Goal: Check status: Check status

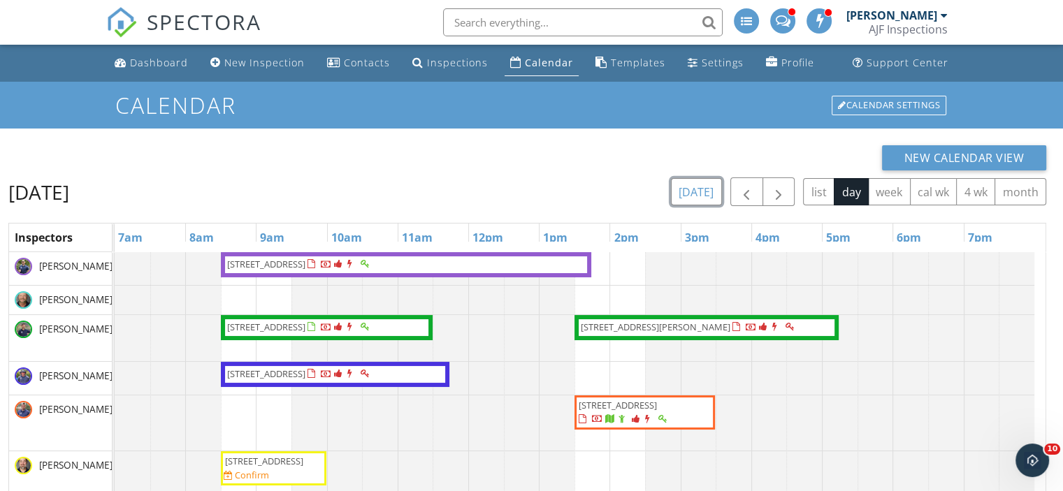
click at [691, 194] on button "today" at bounding box center [696, 191] width 51 height 27
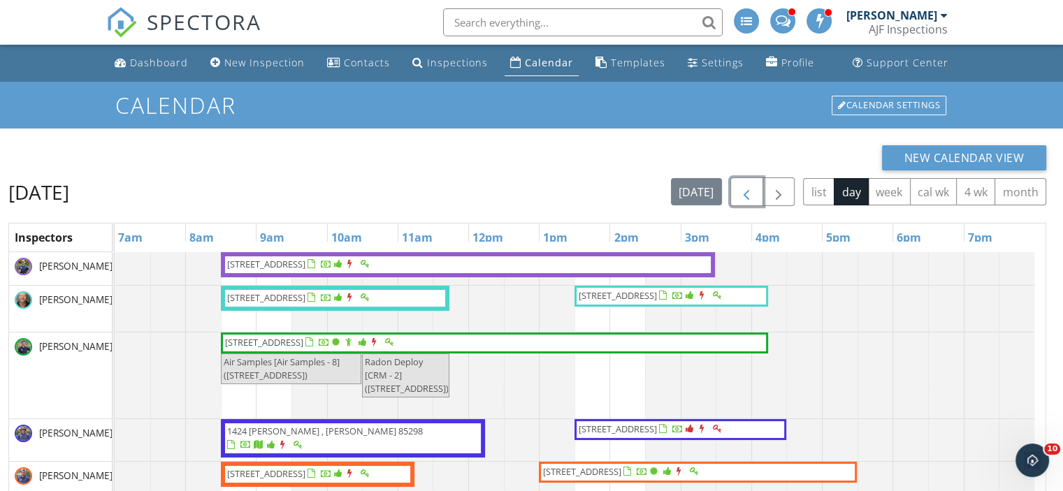
click at [747, 192] on span "button" at bounding box center [746, 192] width 17 height 17
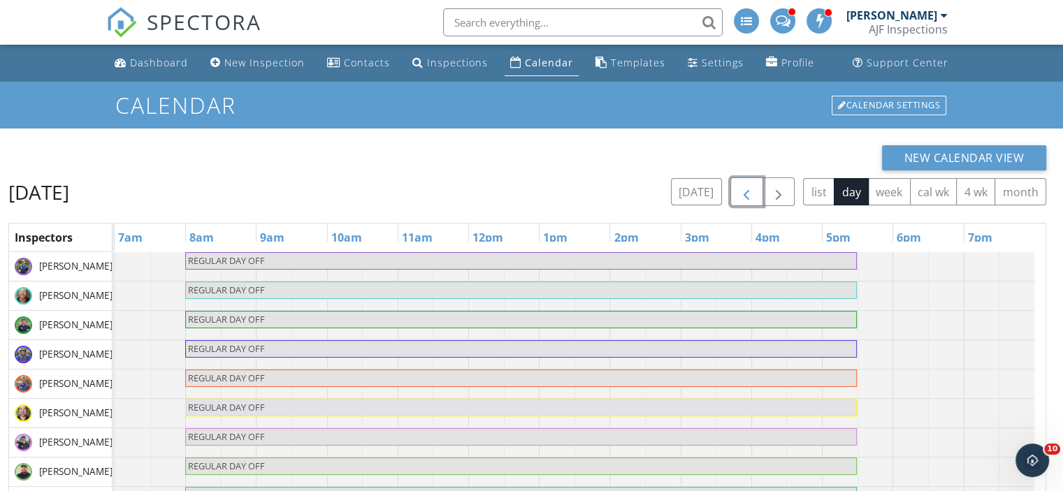
click at [747, 192] on span "button" at bounding box center [746, 192] width 17 height 17
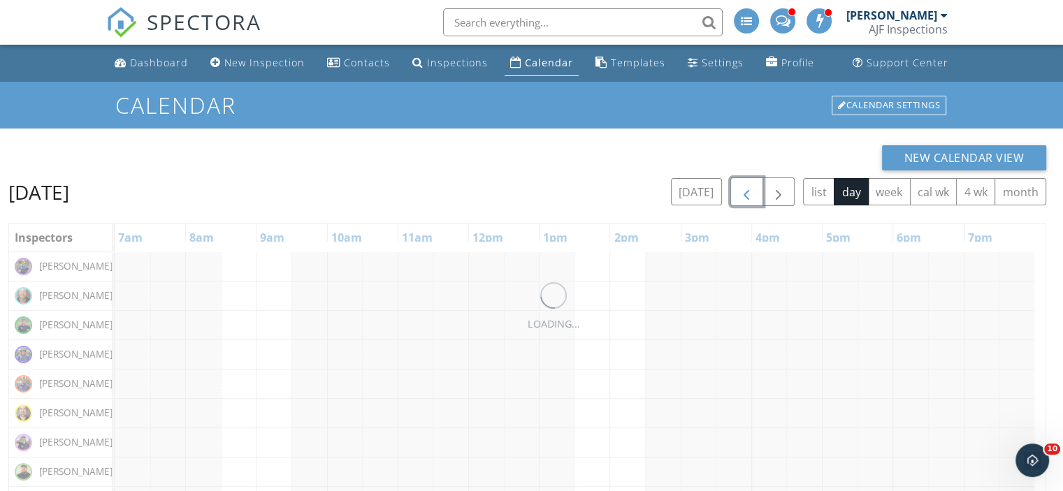
click at [747, 192] on span "button" at bounding box center [746, 192] width 17 height 17
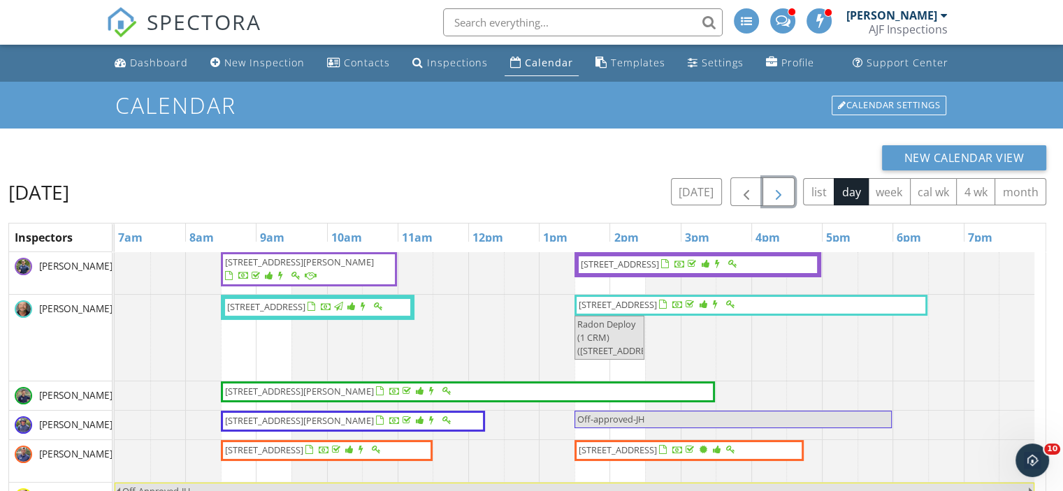
click at [774, 194] on span "button" at bounding box center [778, 192] width 17 height 17
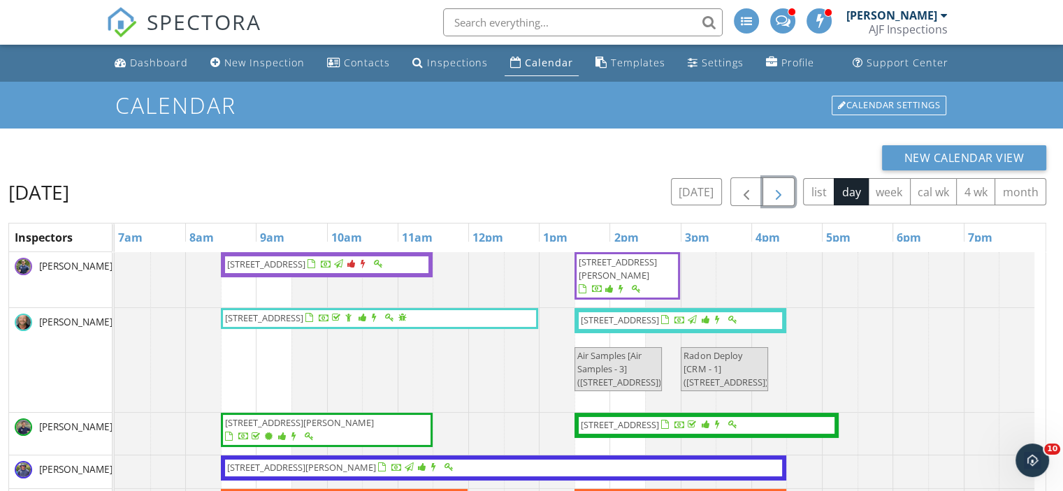
scroll to position [661, 0]
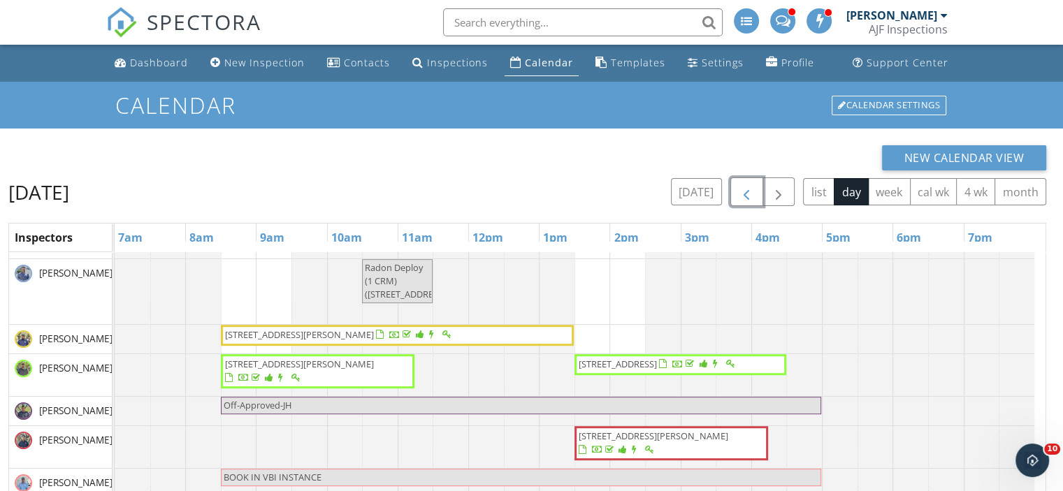
click at [749, 190] on span "button" at bounding box center [746, 192] width 17 height 17
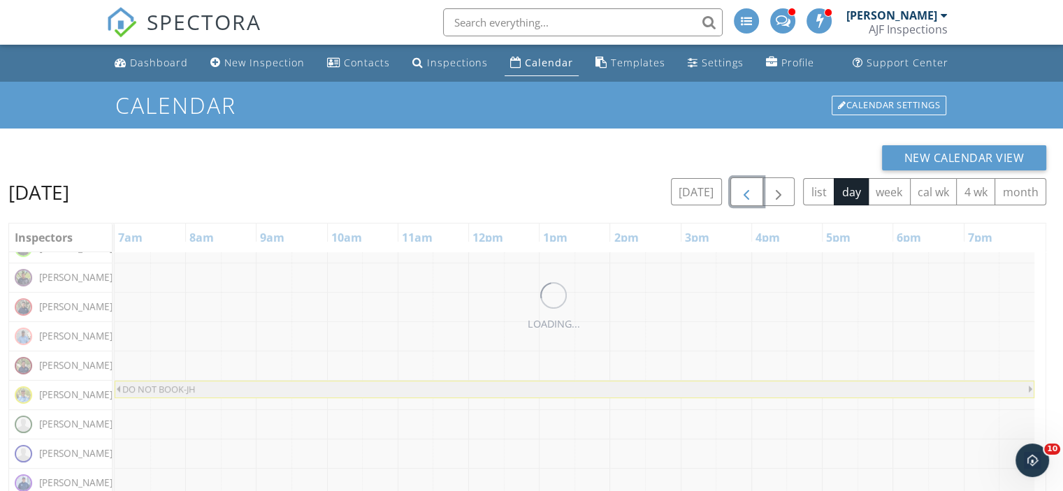
click at [749, 190] on span "button" at bounding box center [746, 192] width 17 height 17
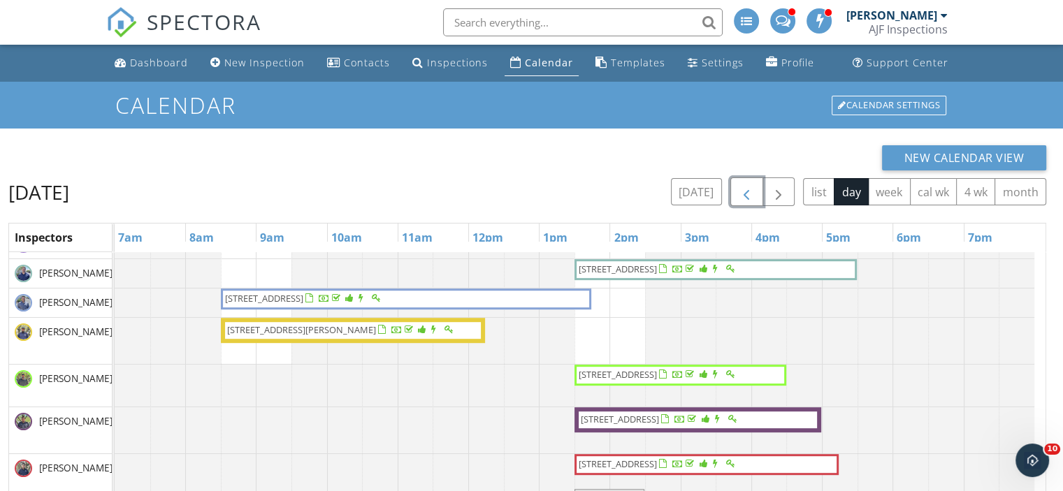
click at [748, 192] on span "button" at bounding box center [746, 192] width 17 height 17
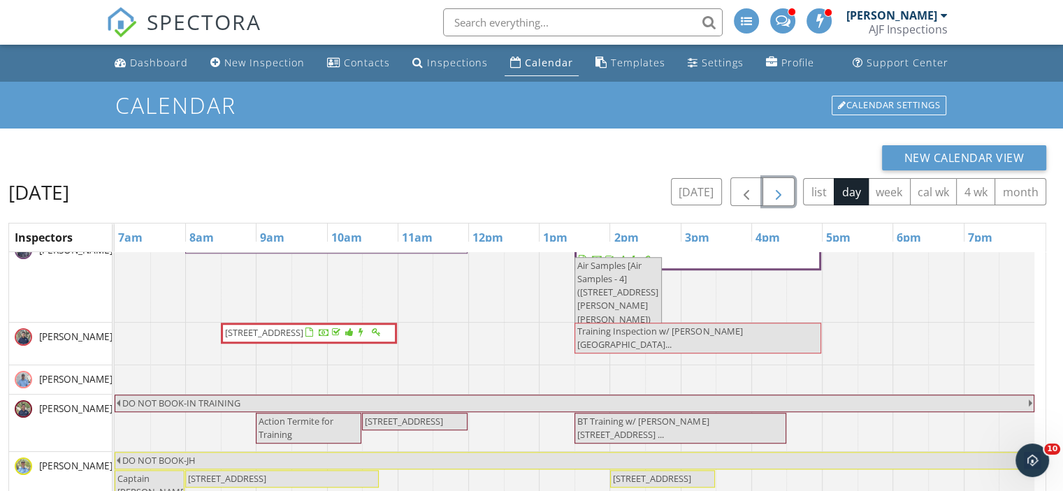
click at [785, 201] on span "button" at bounding box center [778, 192] width 17 height 17
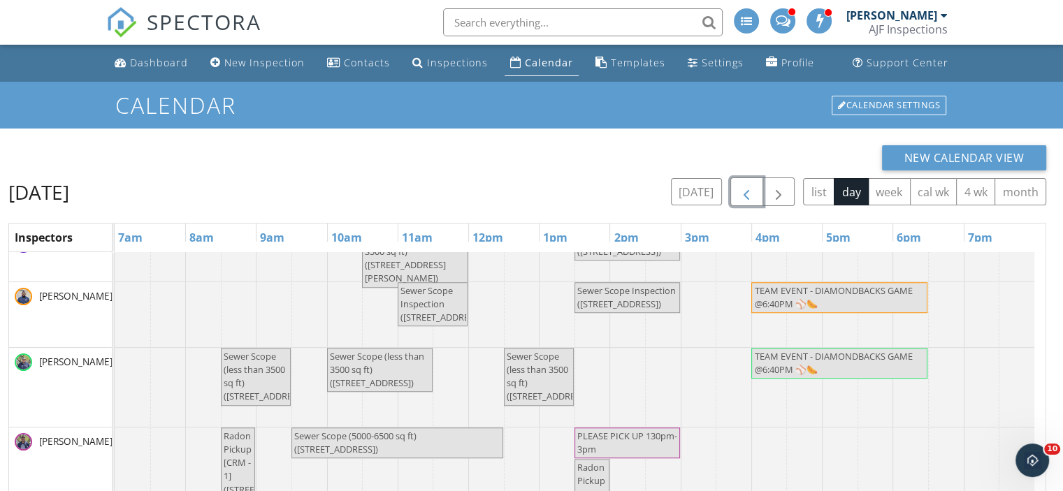
click at [746, 201] on span "button" at bounding box center [746, 192] width 17 height 17
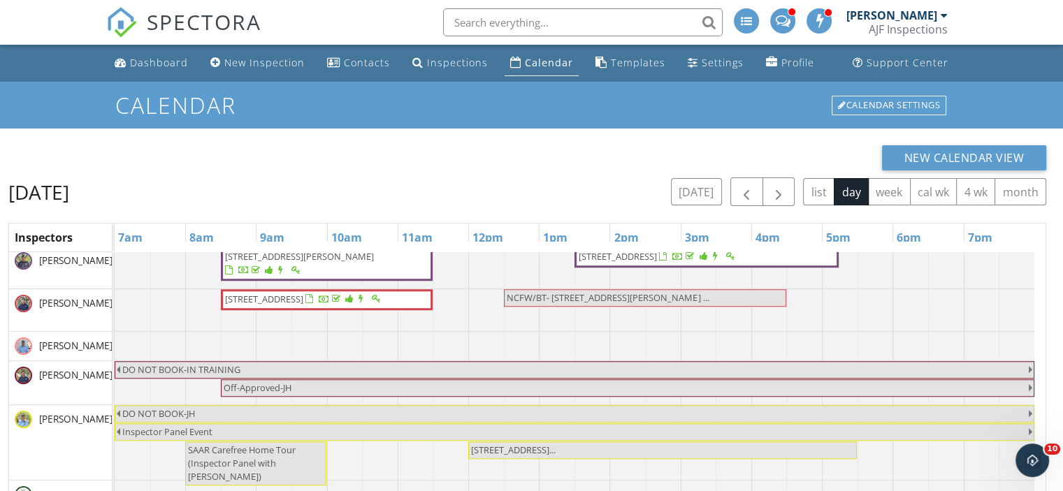
click at [486, 19] on input "text" at bounding box center [582, 22] width 279 height 28
paste input "[STREET_ADDRESS]"
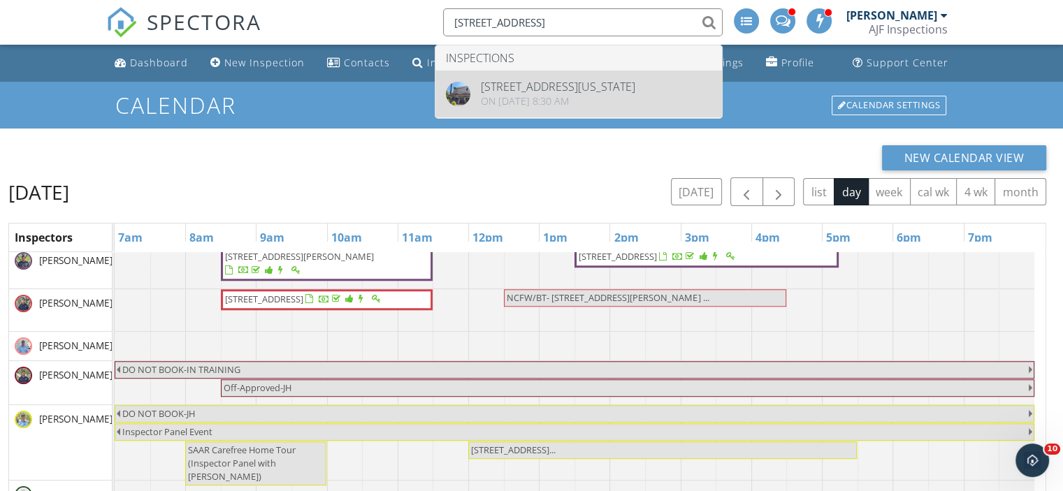
type input "[STREET_ADDRESS]"
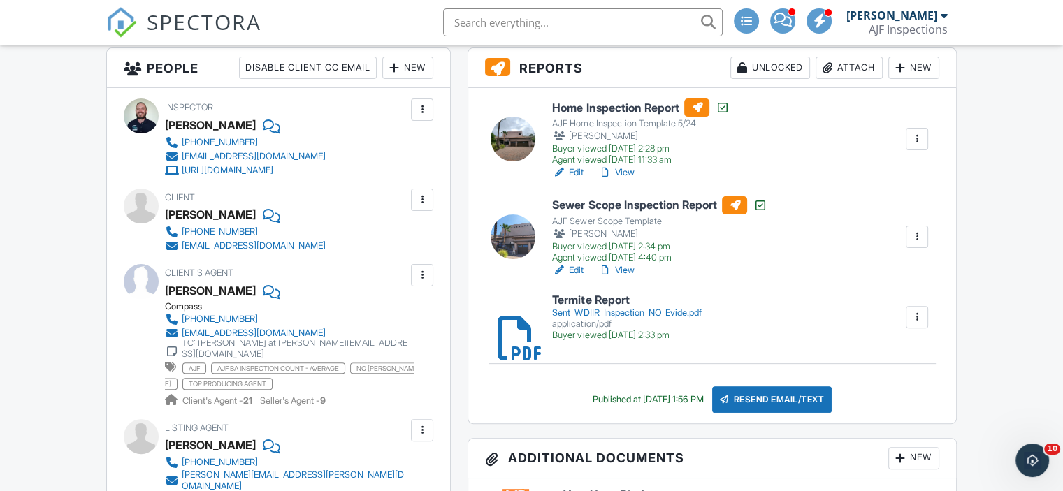
scroll to position [388, 0]
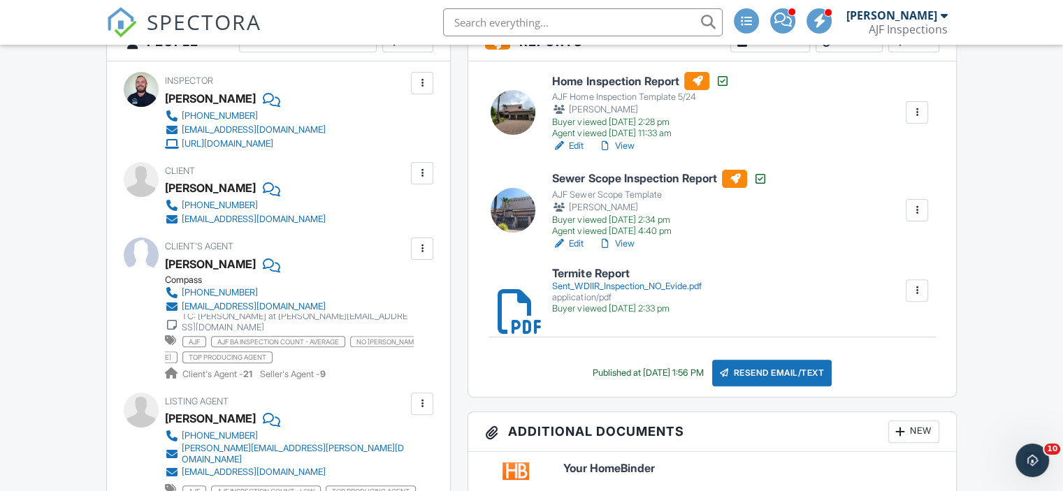
click at [626, 145] on link "View" at bounding box center [615, 146] width 36 height 14
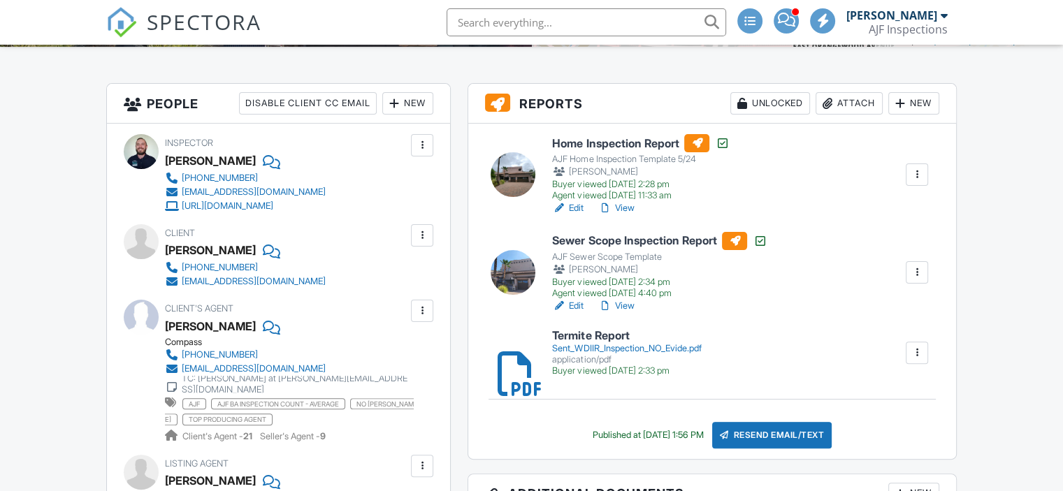
scroll to position [124, 0]
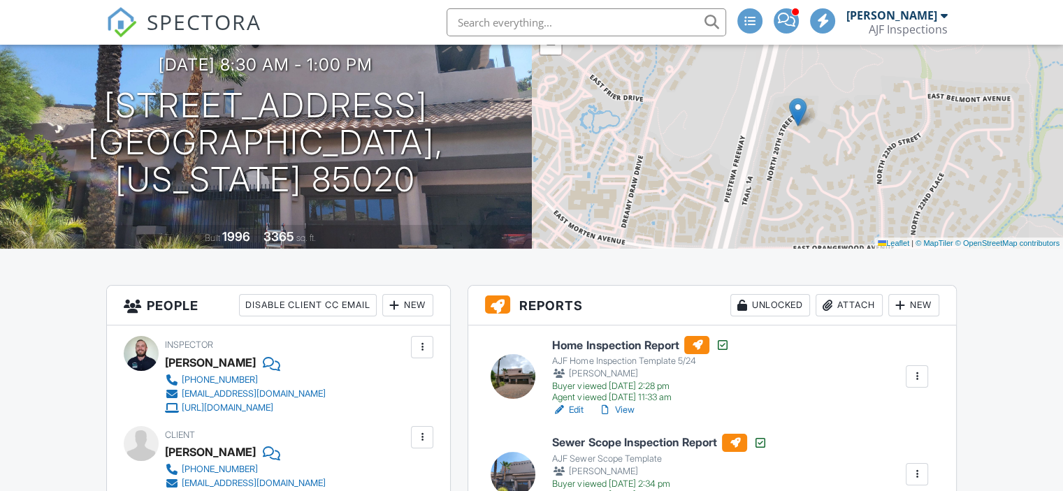
click at [631, 326] on div "Home Inspection Report AJF Home Inspection Template 5/24 David Gramp Buyer view…" at bounding box center [712, 493] width 488 height 335
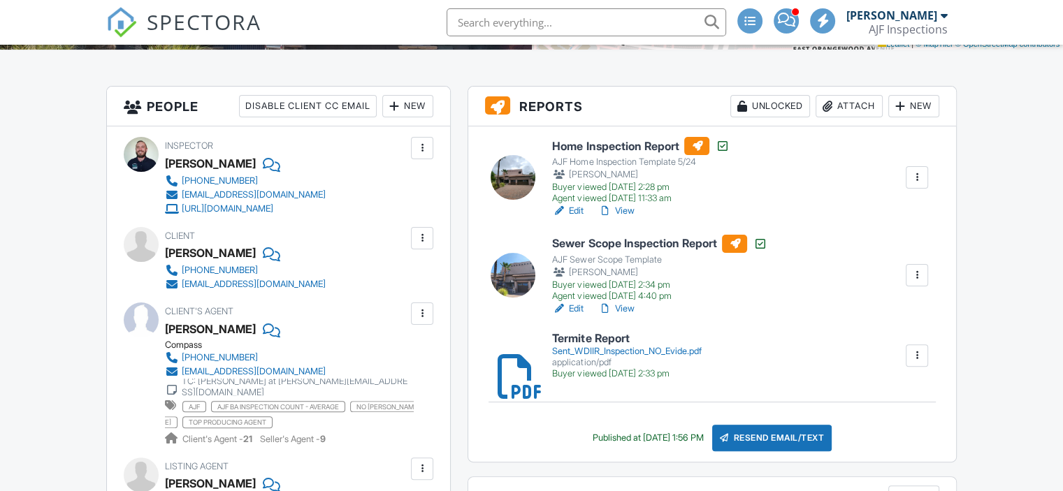
scroll to position [0, 0]
click at [626, 208] on link "View" at bounding box center [615, 211] width 36 height 14
